Goal: Find specific page/section: Find specific page/section

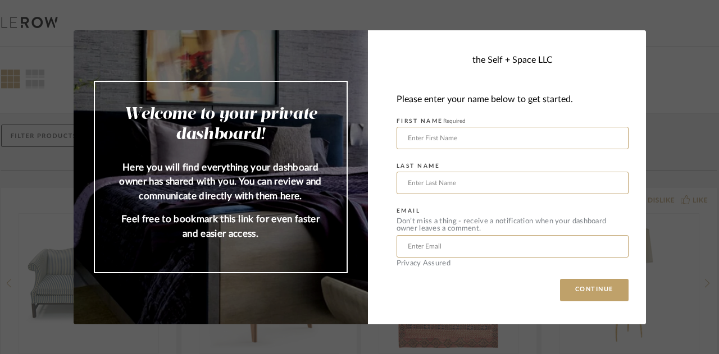
click at [473, 139] on input "text" at bounding box center [512, 138] width 232 height 22
type input "[PERSON_NAME]"
type input "[EMAIL_ADDRESS][DOMAIN_NAME]"
click at [607, 285] on button "CONTINUE" at bounding box center [594, 290] width 68 height 22
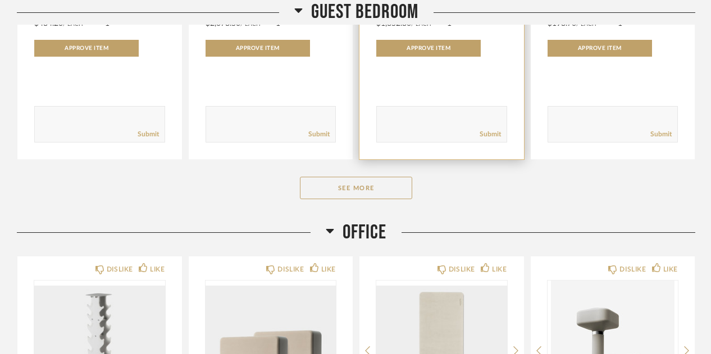
scroll to position [1796, 0]
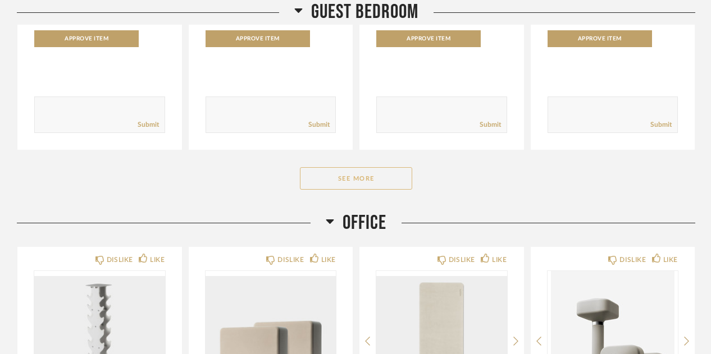
click at [356, 179] on button "See More" at bounding box center [356, 178] width 112 height 22
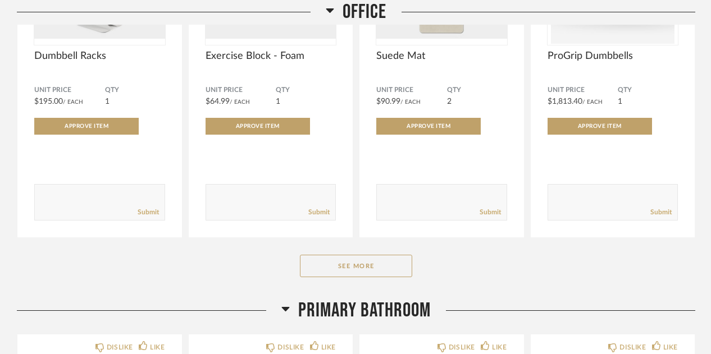
scroll to position [3649, 0]
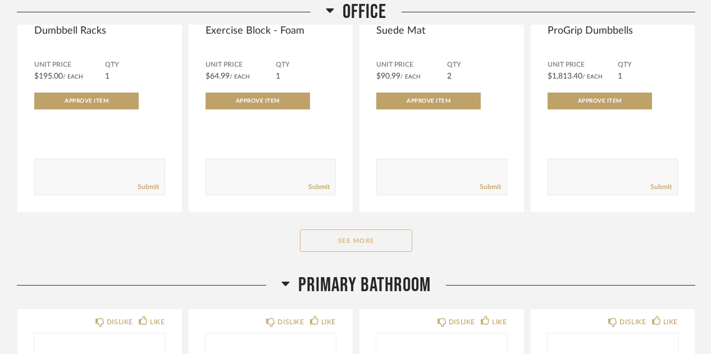
click at [364, 242] on button "See More" at bounding box center [356, 241] width 112 height 22
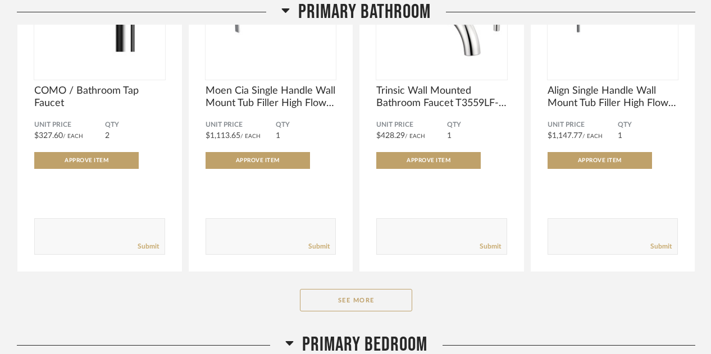
scroll to position [5557, 0]
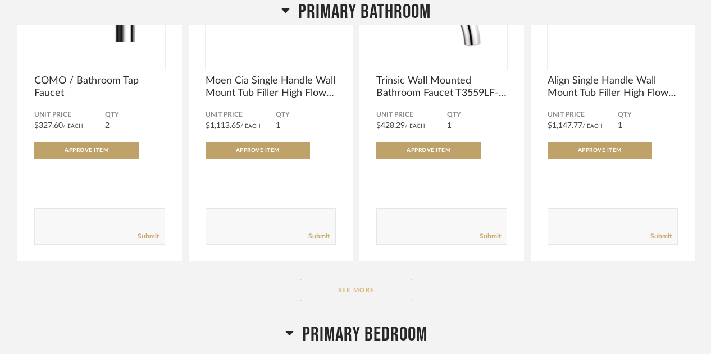
click at [372, 292] on button "See More" at bounding box center [356, 290] width 112 height 22
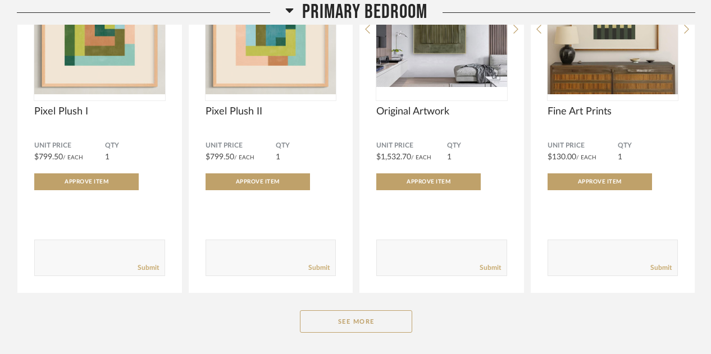
scroll to position [6400, 0]
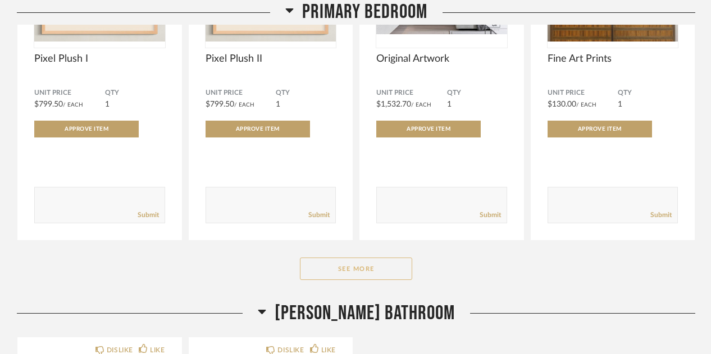
click at [369, 272] on button "See More" at bounding box center [356, 269] width 112 height 22
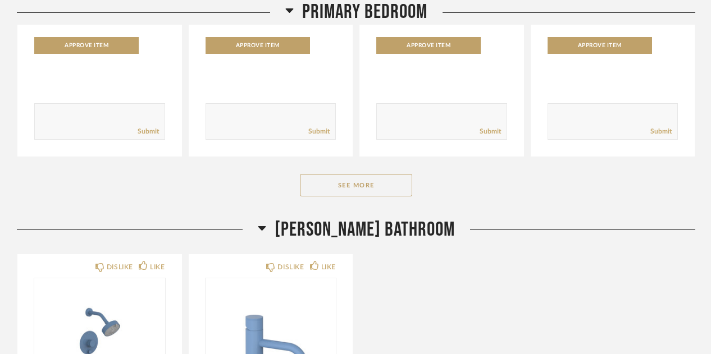
scroll to position [7971, 0]
